Goal: Task Accomplishment & Management: Manage account settings

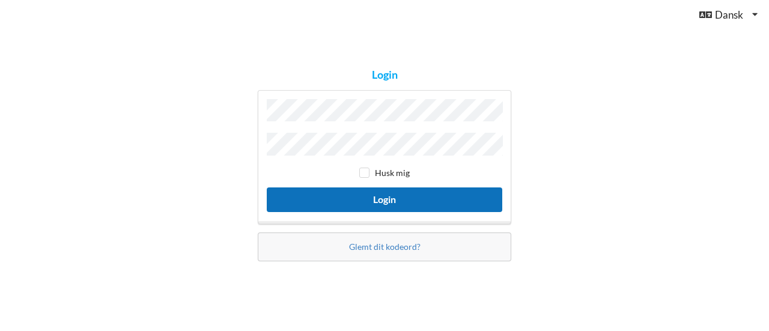
click at [381, 201] on button "Login" at bounding box center [385, 200] width 236 height 25
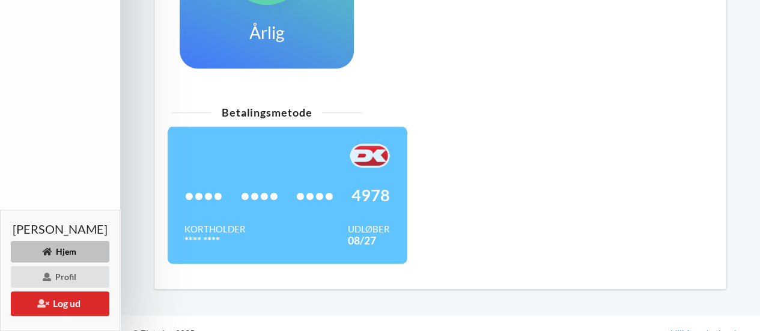
scroll to position [442, 0]
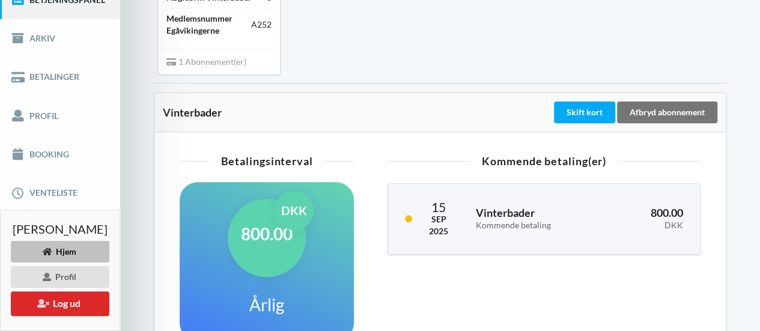
click at [580, 117] on div "Skift kort" at bounding box center [584, 113] width 61 height 22
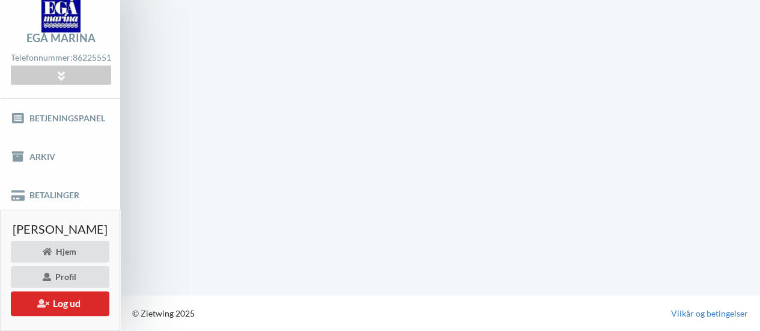
scroll to position [51, 0]
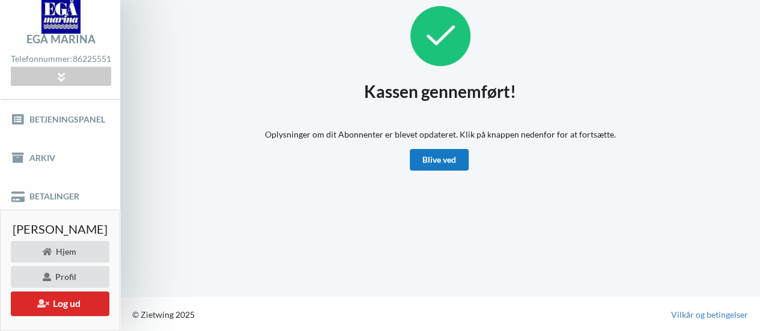
click at [447, 161] on link "Blive ved" at bounding box center [439, 160] width 59 height 22
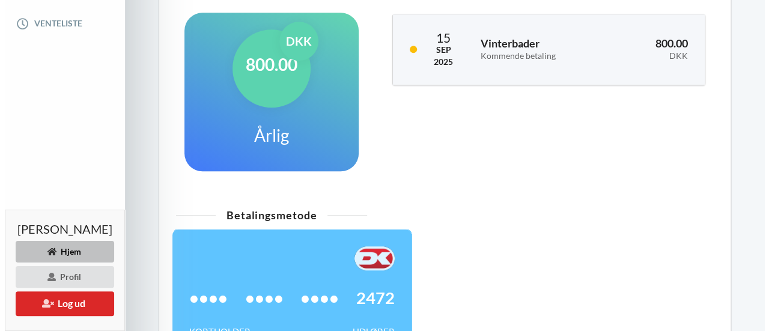
scroll to position [326, 0]
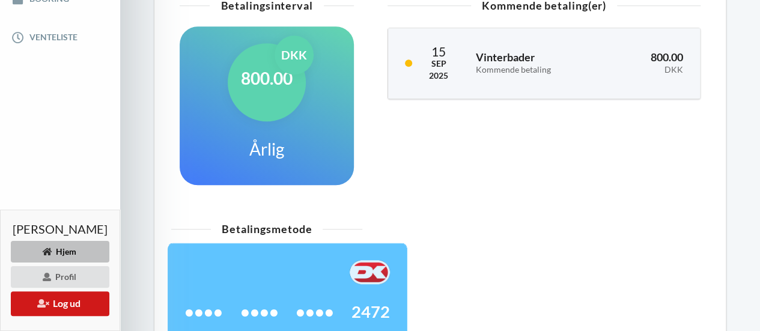
click at [78, 308] on button "Log ud" at bounding box center [60, 303] width 99 height 25
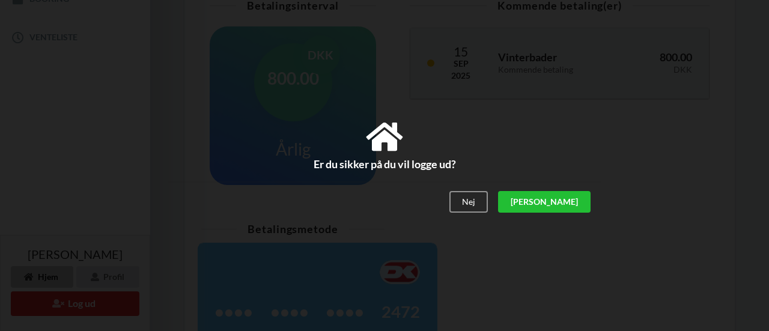
click at [569, 201] on div "[PERSON_NAME]" at bounding box center [544, 202] width 93 height 22
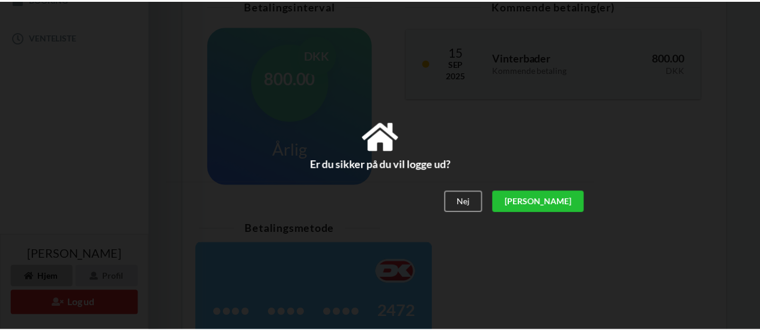
scroll to position [208, 0]
